Goal: Task Accomplishment & Management: Manage account settings

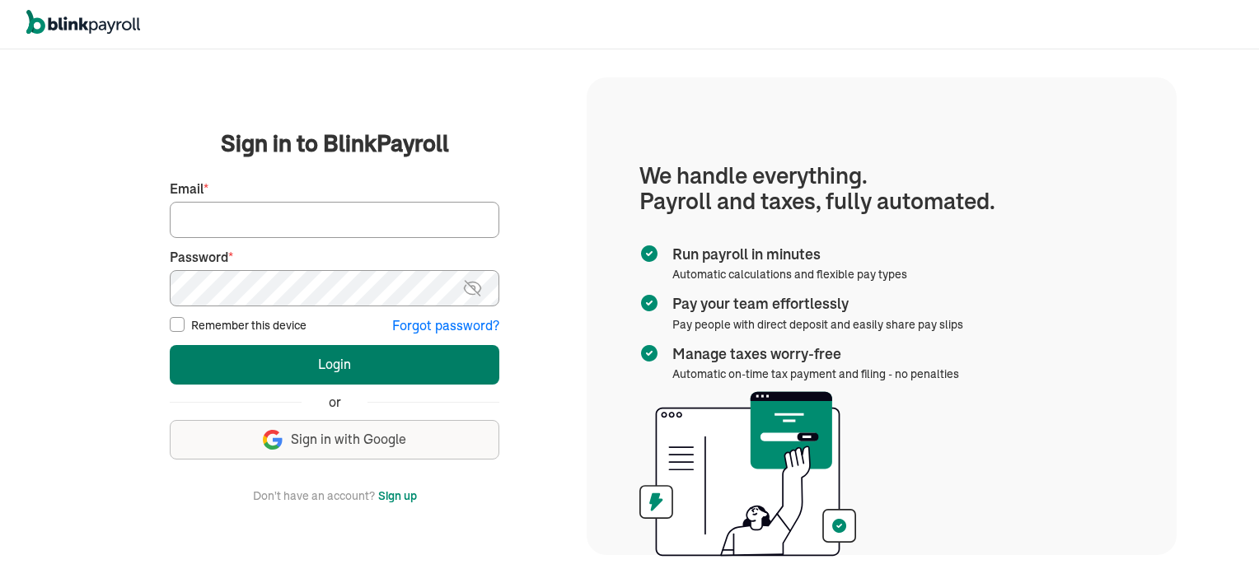
type input "vincentwilson298@gmail.com"
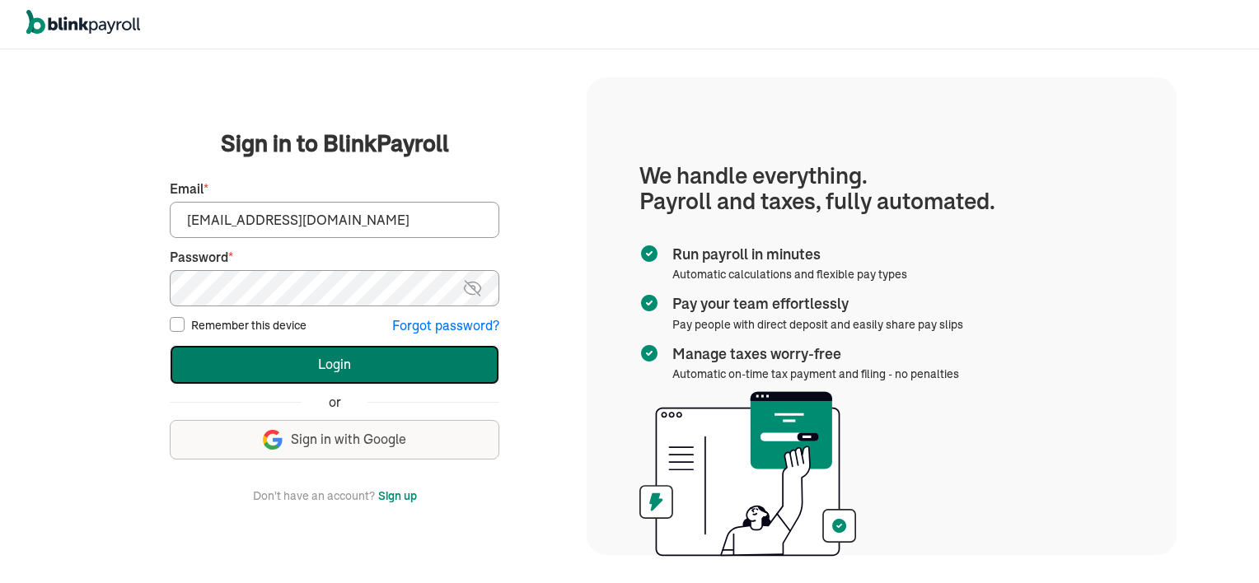
click at [325, 363] on button "Login" at bounding box center [335, 365] width 330 height 40
